Goal: Find specific page/section: Find specific page/section

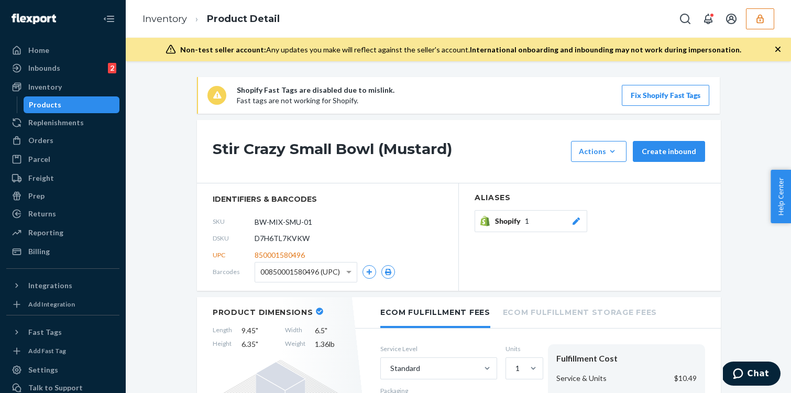
click at [766, 13] on button "button" at bounding box center [760, 18] width 28 height 21
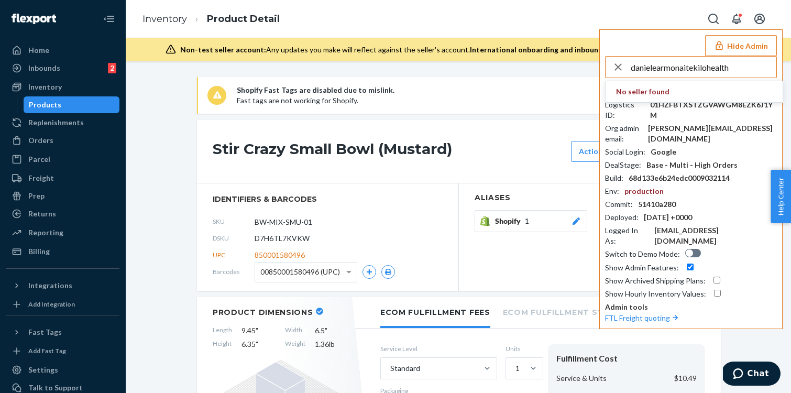
type input "danielearmonaitekilohealth"
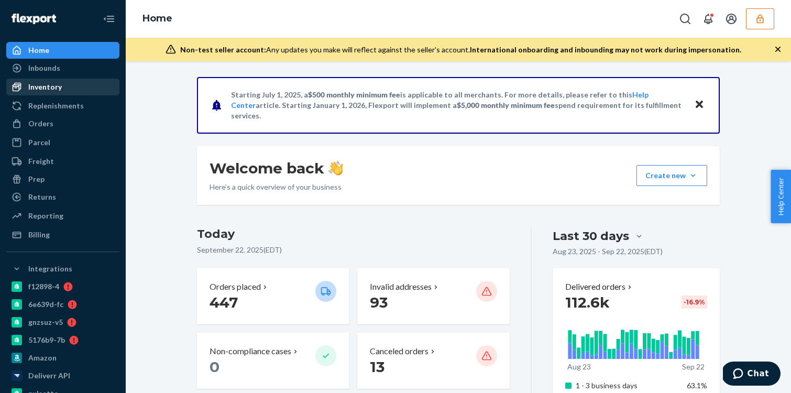
click at [78, 85] on div "Inventory" at bounding box center [62, 87] width 111 height 15
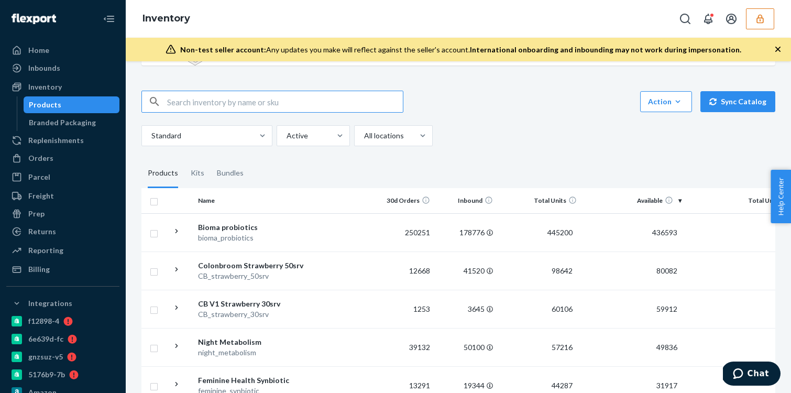
scroll to position [78, 0]
paste input "DK7QHWWNFQR"
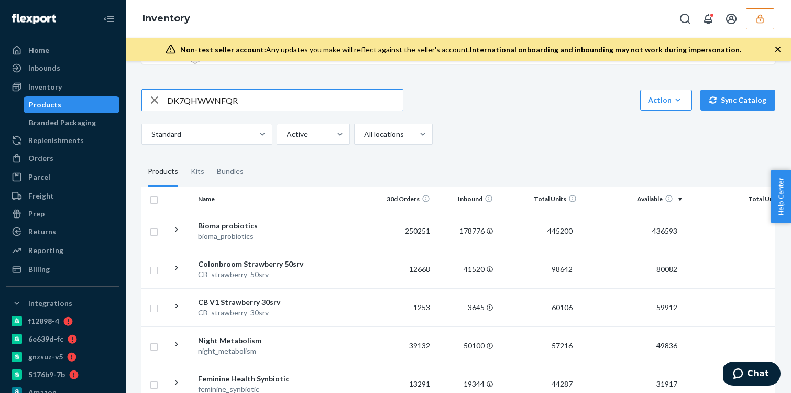
type input "DK7QHWWNFQR"
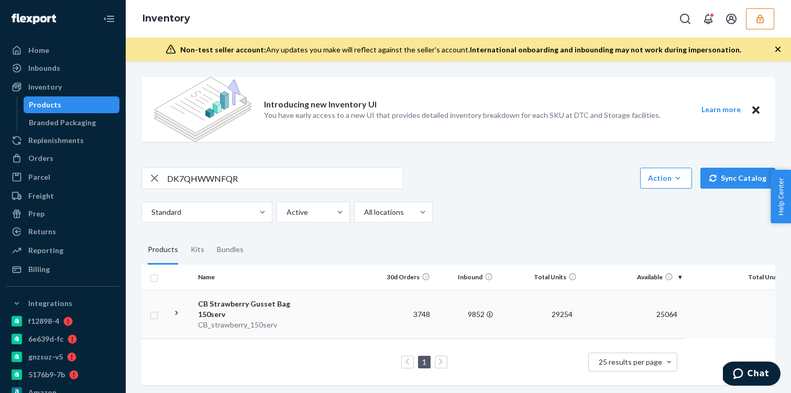
click at [234, 321] on div "CB_strawberry_150serv" at bounding box center [252, 325] width 109 height 10
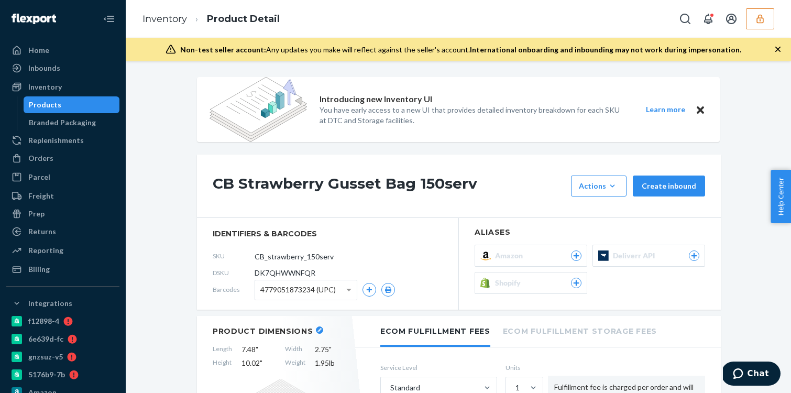
click at [293, 184] on h1 "CB Strawberry Gusset Bag 150serv" at bounding box center [389, 185] width 353 height 21
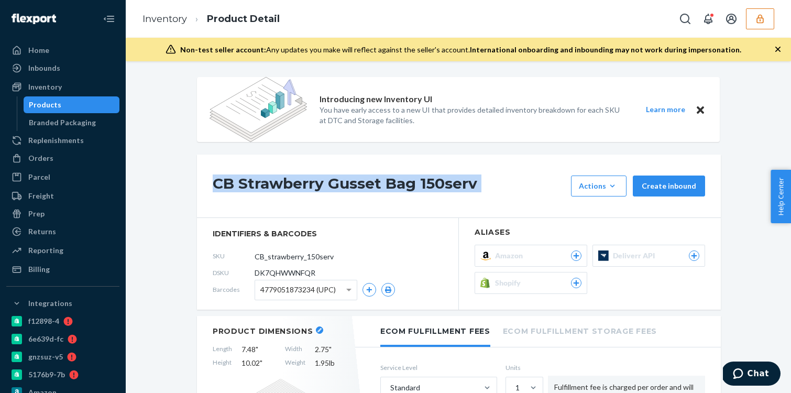
click at [293, 184] on h1 "CB Strawberry Gusset Bag 150serv" at bounding box center [389, 185] width 353 height 21
copy div "CB Strawberry Gusset Bag 150serv"
click at [261, 193] on h1 "CB Strawberry Gusset Bag 150serv" at bounding box center [389, 185] width 353 height 21
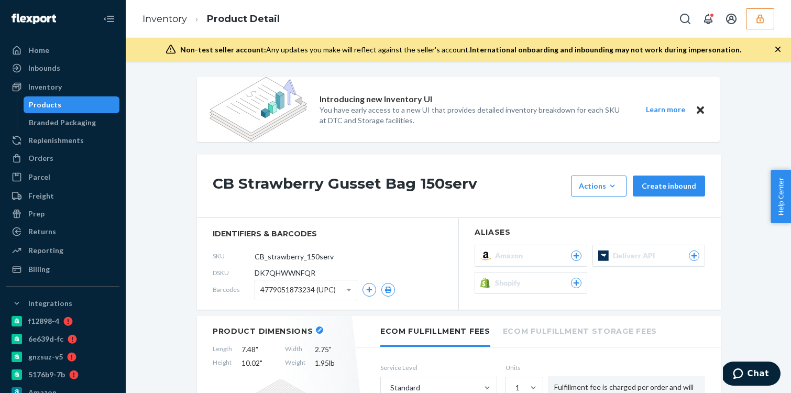
click at [261, 193] on h1 "CB Strawberry Gusset Bag 150serv" at bounding box center [389, 185] width 353 height 21
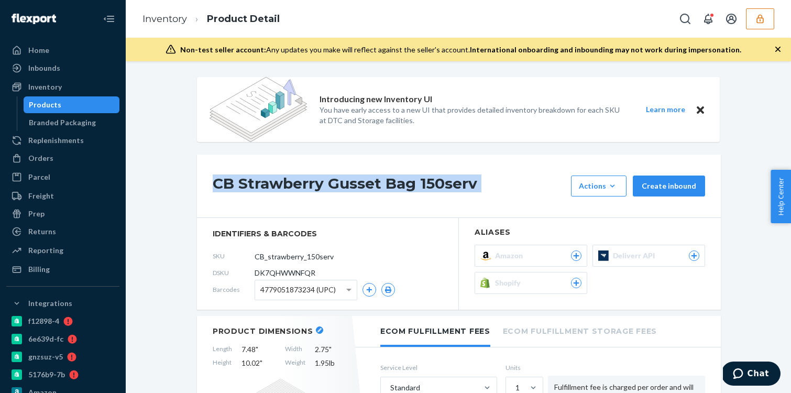
click at [261, 193] on h1 "CB Strawberry Gusset Bag 150serv" at bounding box center [389, 185] width 353 height 21
copy div "CB Strawberry Gusset Bag 150serv"
click at [769, 14] on button "button" at bounding box center [760, 18] width 28 height 21
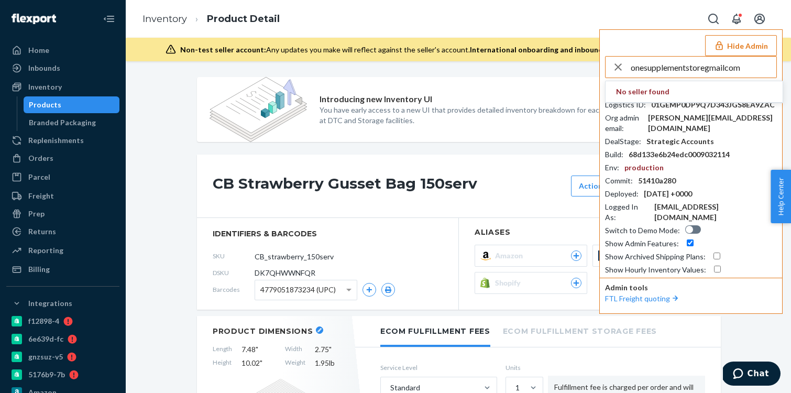
type input "onesupplementstoregmailcom"
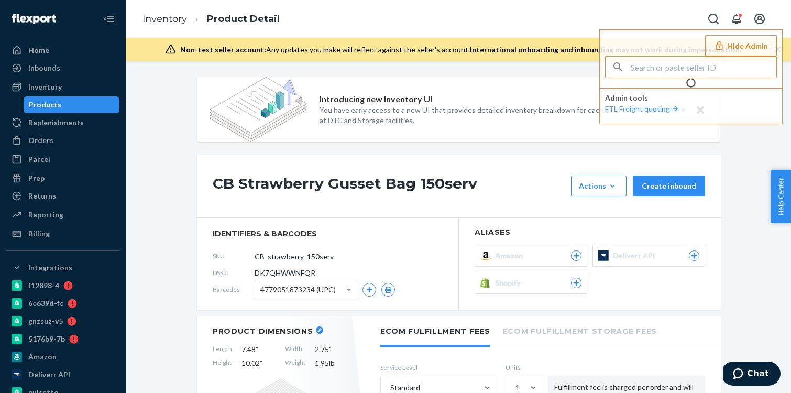
type input "onesupplementstoregmailcom"
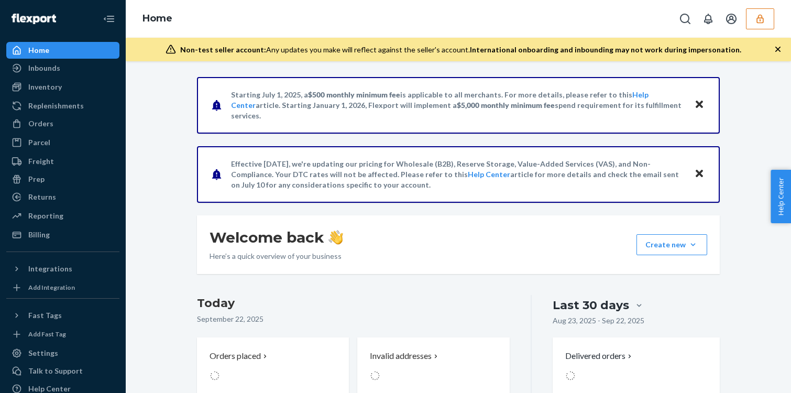
click at [767, 17] on button "button" at bounding box center [760, 18] width 28 height 21
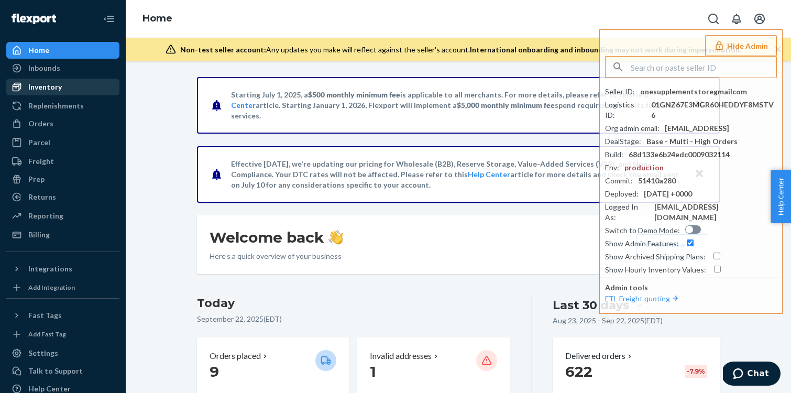
click at [73, 83] on div "Inventory" at bounding box center [62, 87] width 111 height 15
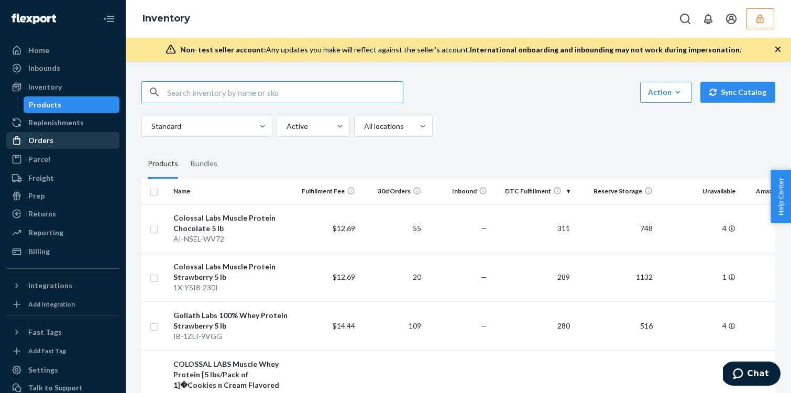
paste input "DVDMZ5N3JMR"
type input "DVDMZ5N3JMR"
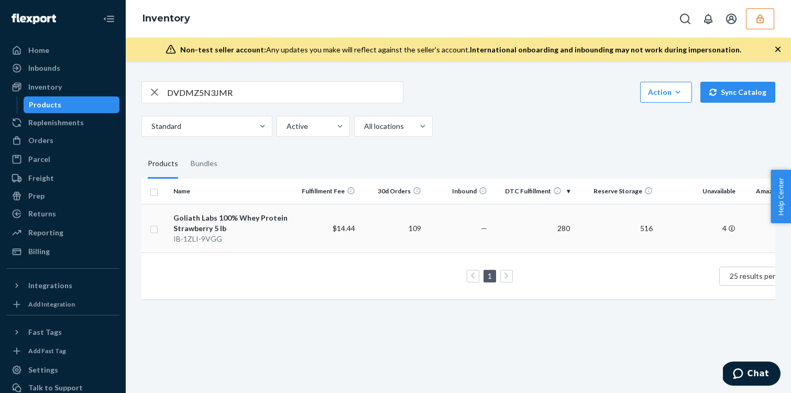
click at [219, 220] on div "Goliath Labs 100% Whey Protein Strawberry 5 lb" at bounding box center [231, 223] width 116 height 21
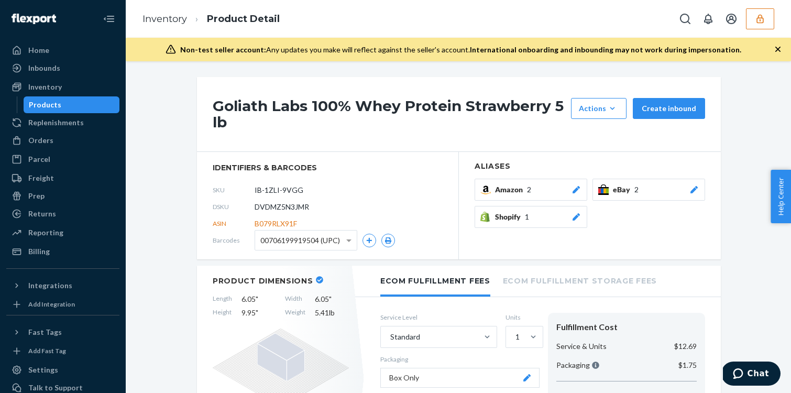
click at [295, 101] on h1 "Goliath Labs 100% Whey Protein Strawberry 5 lb" at bounding box center [389, 114] width 353 height 32
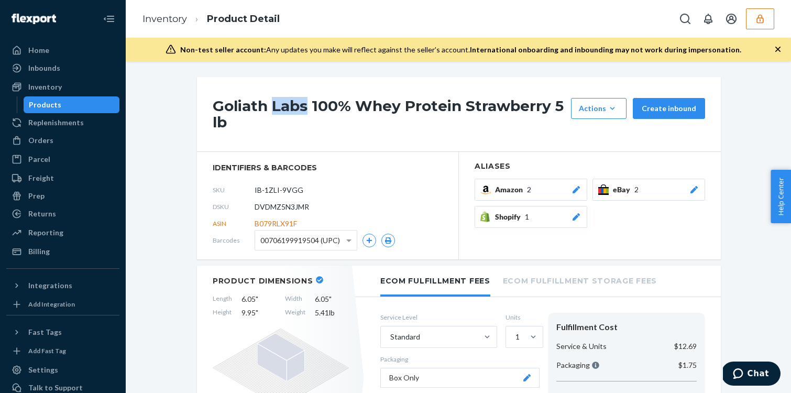
click at [295, 101] on h1 "Goliath Labs 100% Whey Protein Strawberry 5 lb" at bounding box center [389, 114] width 353 height 32
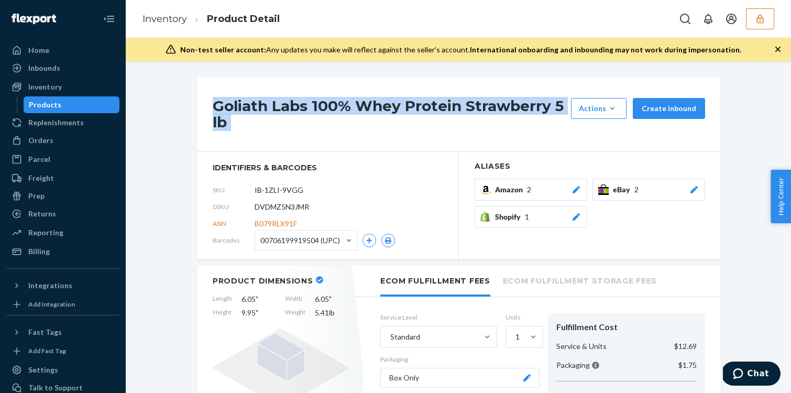
click at [295, 101] on h1 "Goliath Labs 100% Whey Protein Strawberry 5 lb" at bounding box center [389, 114] width 353 height 32
copy div "Goliath Labs 100% Whey Protein Strawberry 5 lb"
click at [761, 21] on icon "button" at bounding box center [760, 19] width 10 height 10
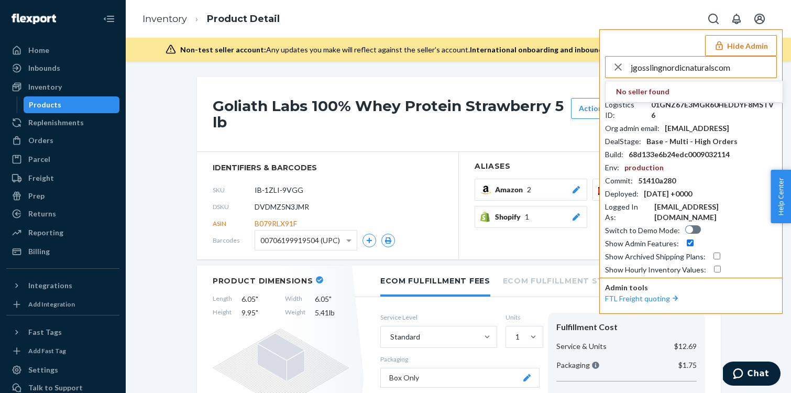
type input "jgosslingnordicnaturalscom"
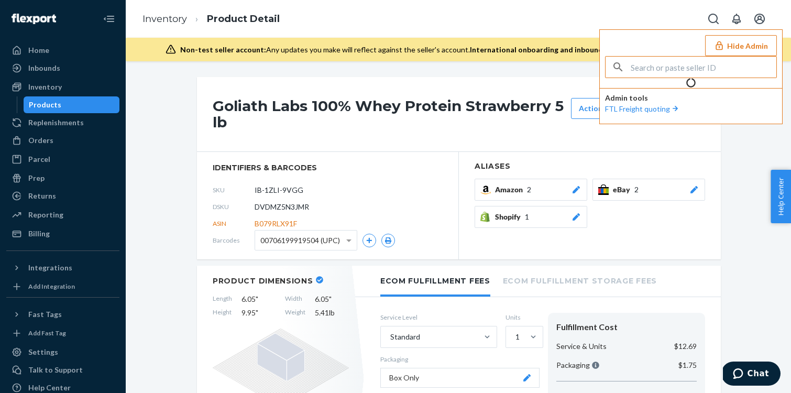
type input "jgosslingnordicnaturalscom"
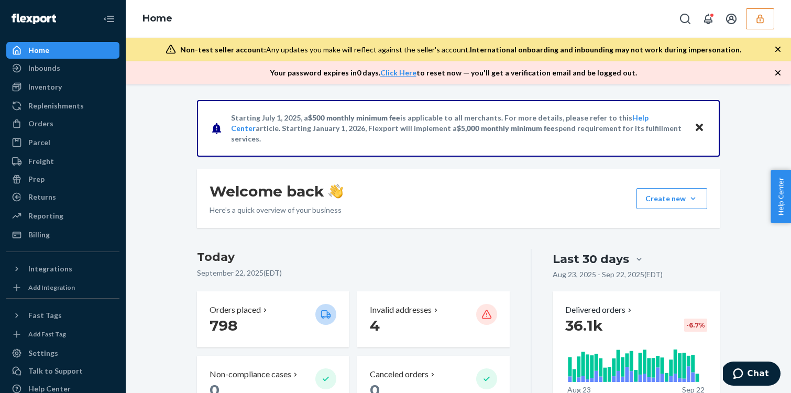
click at [764, 15] on icon "button" at bounding box center [760, 19] width 10 height 10
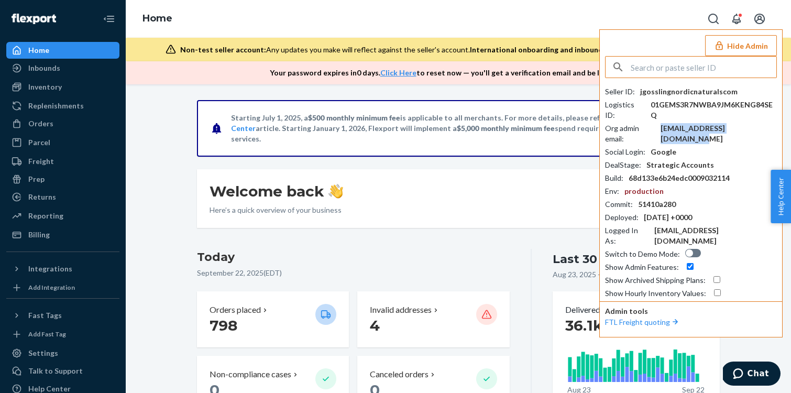
click at [689, 123] on div "aluber@nordicnaturals.com" at bounding box center [719, 133] width 116 height 21
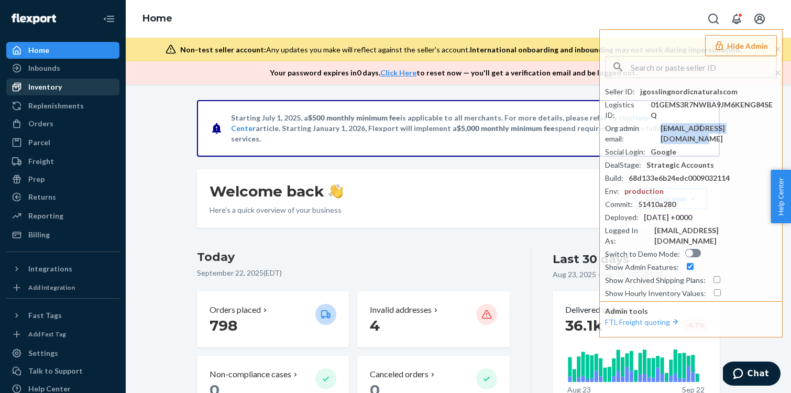
click at [60, 93] on div "Inventory" at bounding box center [62, 87] width 111 height 15
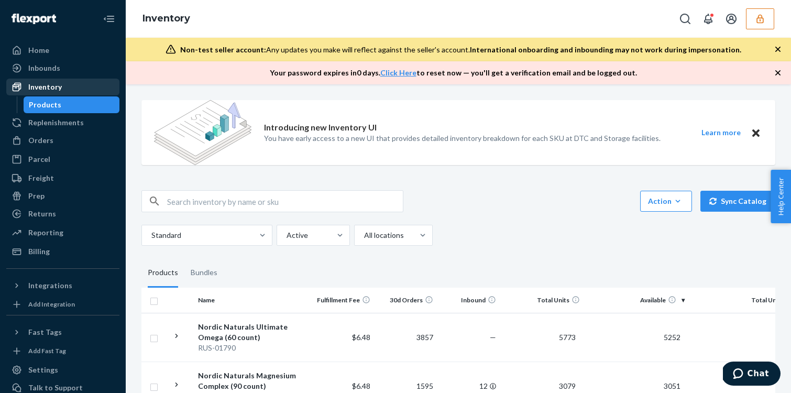
click at [80, 91] on div "Inventory" at bounding box center [62, 87] width 111 height 15
click at [253, 192] on input "text" at bounding box center [285, 201] width 236 height 21
paste input "D2G26BGLSCG"
type input "D2G26BGLSCG"
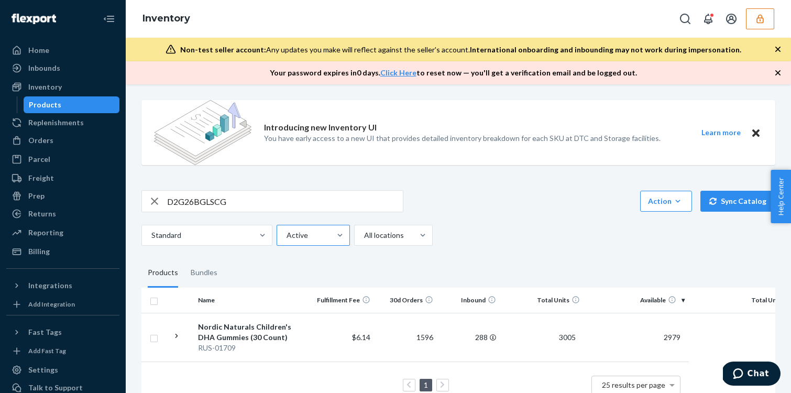
scroll to position [25, 0]
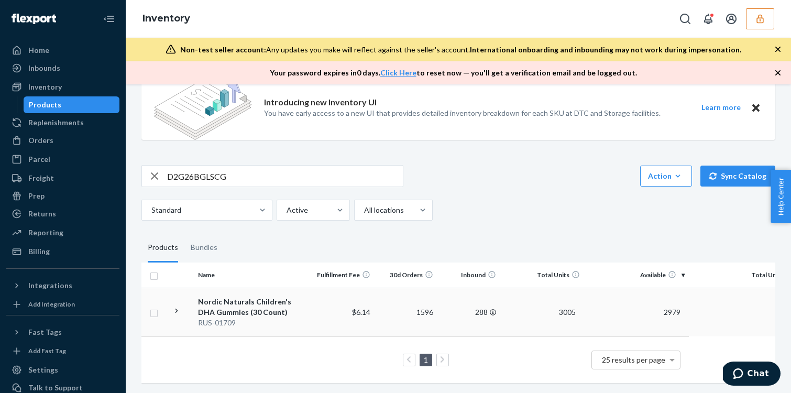
click at [313, 315] on td "$6.14" at bounding box center [343, 312] width 63 height 49
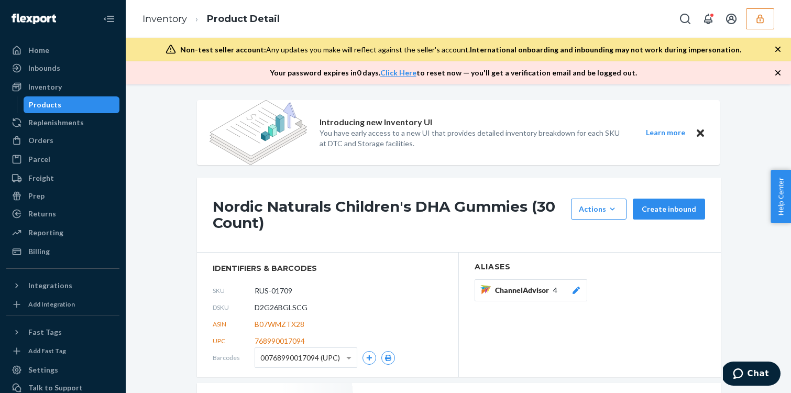
click at [272, 214] on h1 "Nordic Naturals Children's DHA Gummies (30 Count)" at bounding box center [389, 215] width 353 height 32
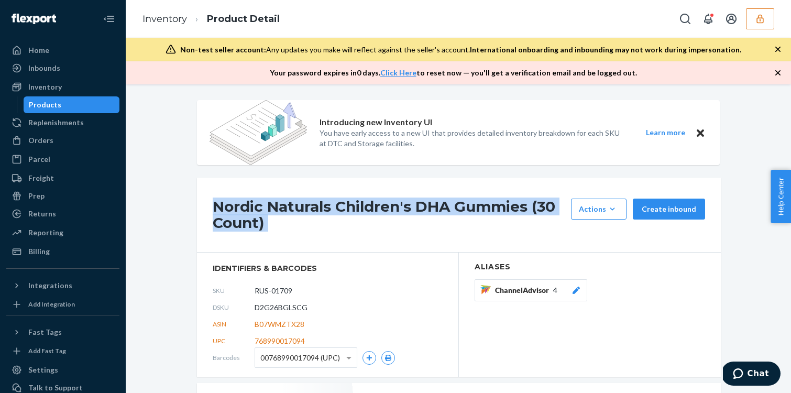
click at [272, 214] on h1 "Nordic Naturals Children's DHA Gummies (30 Count)" at bounding box center [389, 215] width 353 height 32
copy div "Nordic Naturals Children's DHA Gummies (30 Count)"
click at [770, 10] on button "button" at bounding box center [760, 18] width 28 height 21
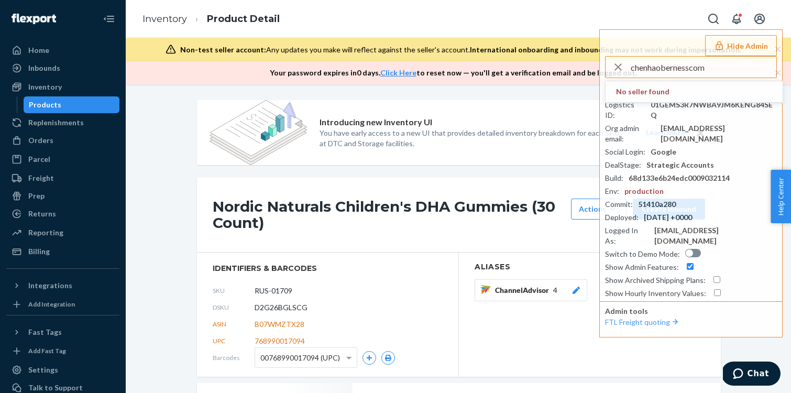
type input "chenhaobernesscom"
